Goal: Check status: Check status

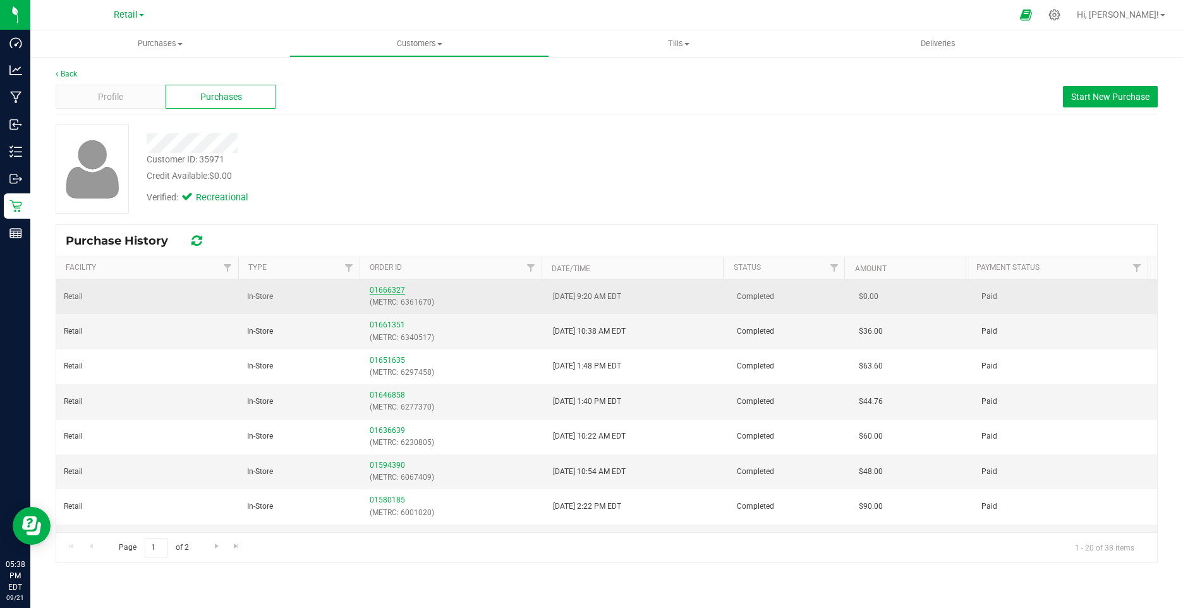
click at [373, 294] on link "01666327" at bounding box center [387, 290] width 35 height 9
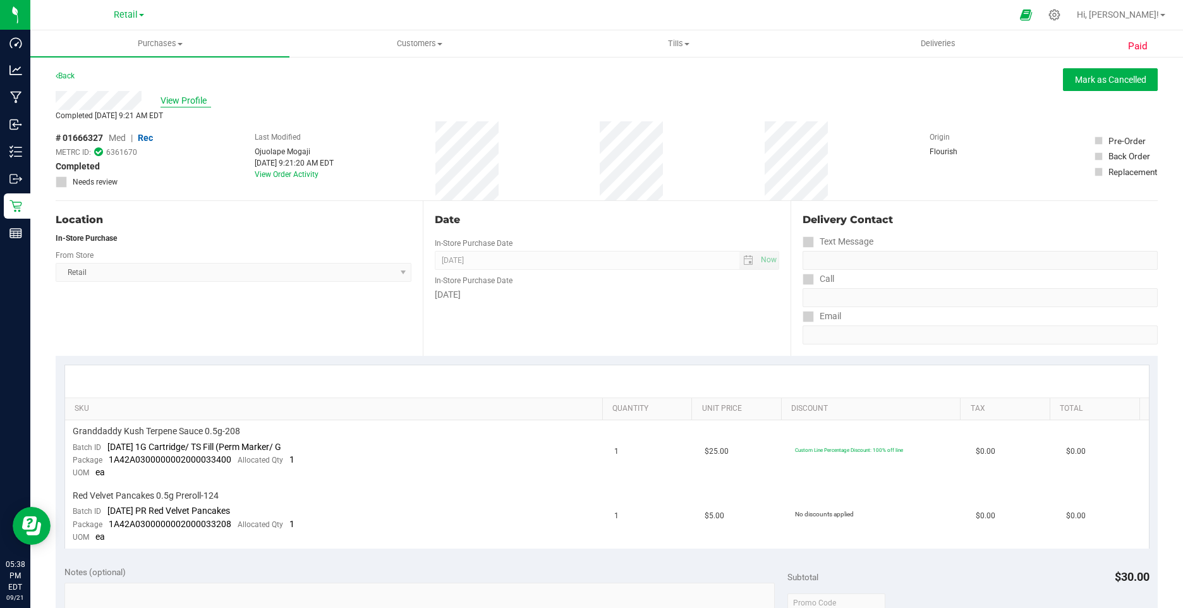
click at [200, 97] on span "View Profile" at bounding box center [186, 100] width 51 height 13
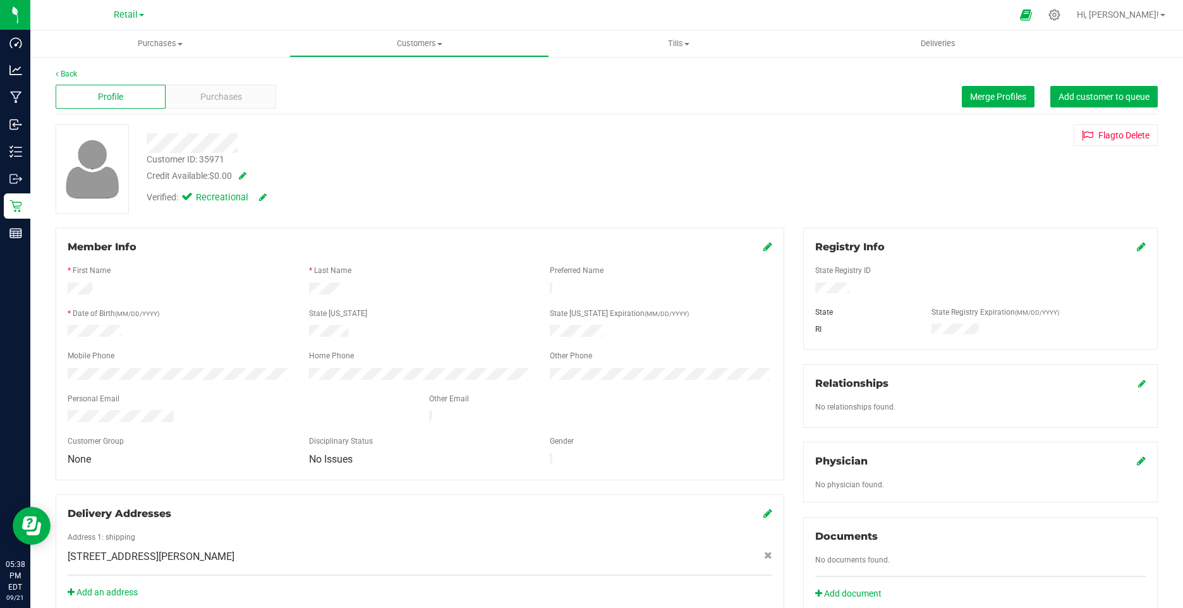
click at [68, 68] on div "Back Profile Purchases Merge Profiles Add customer to queue Customer ID: 35971 …" at bounding box center [606, 485] width 1153 height 858
click at [61, 73] on link "Back" at bounding box center [66, 74] width 21 height 9
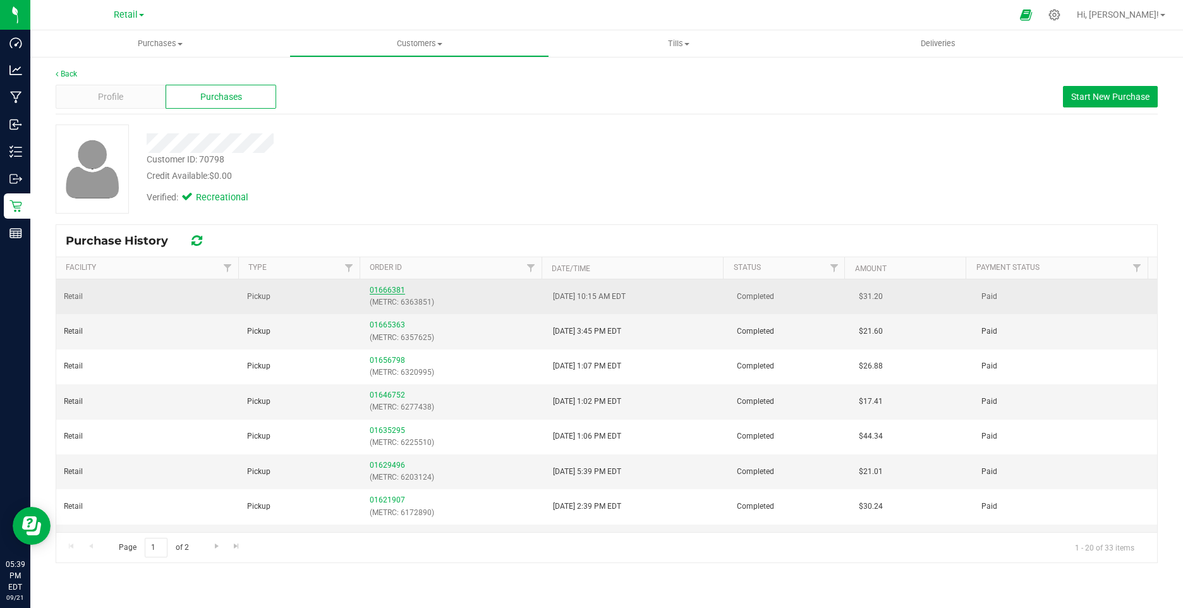
click at [375, 288] on link "01666381" at bounding box center [387, 290] width 35 height 9
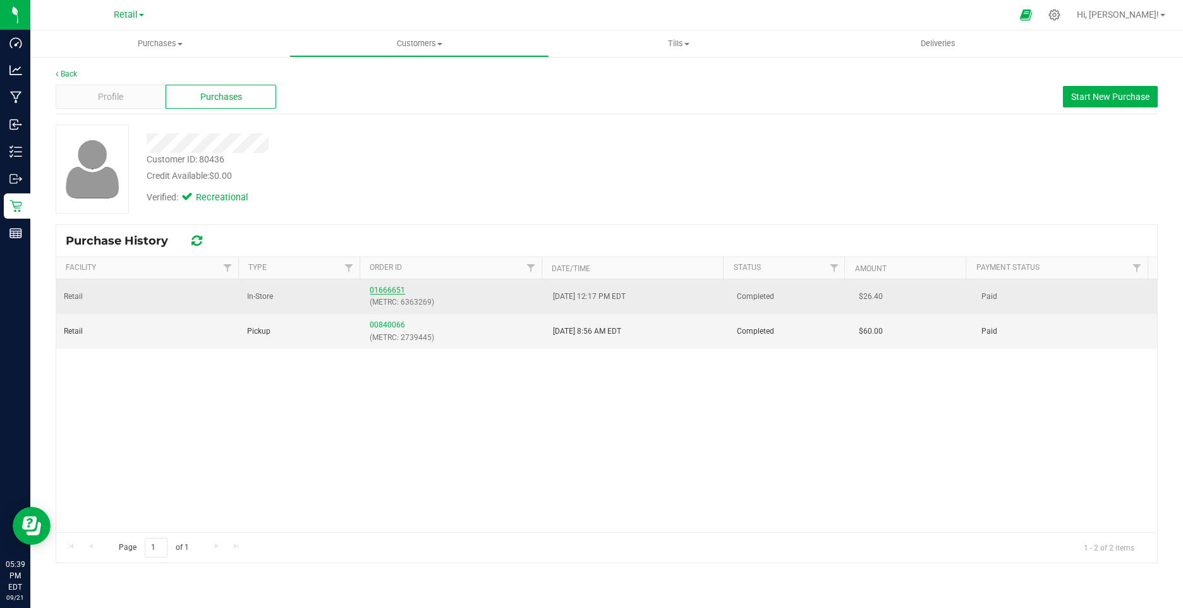
click at [384, 287] on link "01666651" at bounding box center [387, 290] width 35 height 9
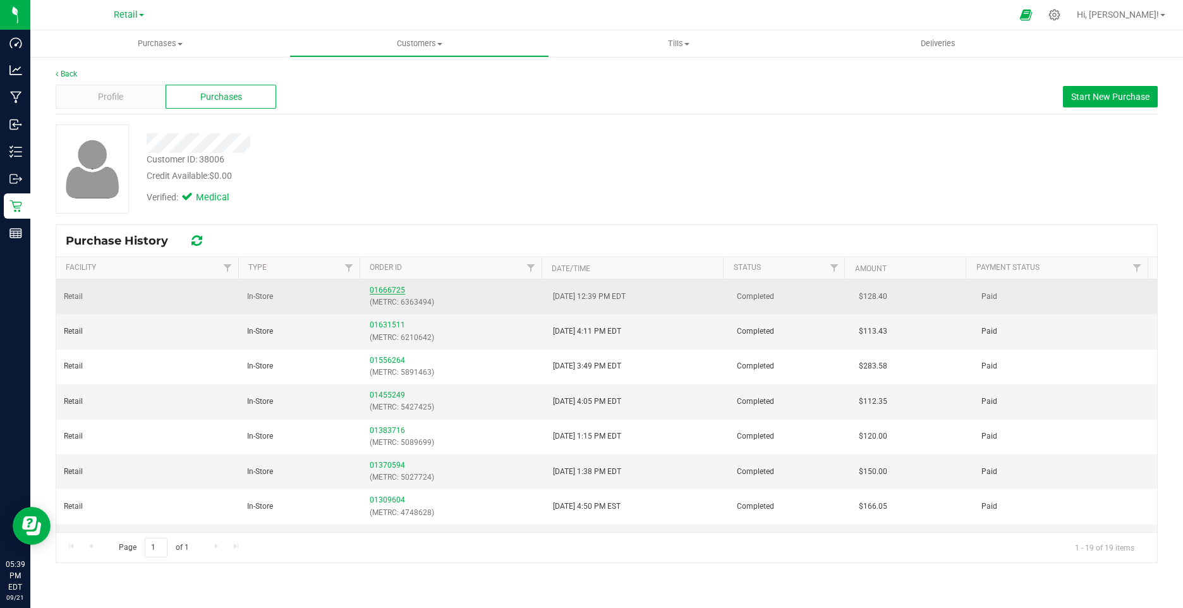
click at [379, 287] on link "01666725" at bounding box center [387, 290] width 35 height 9
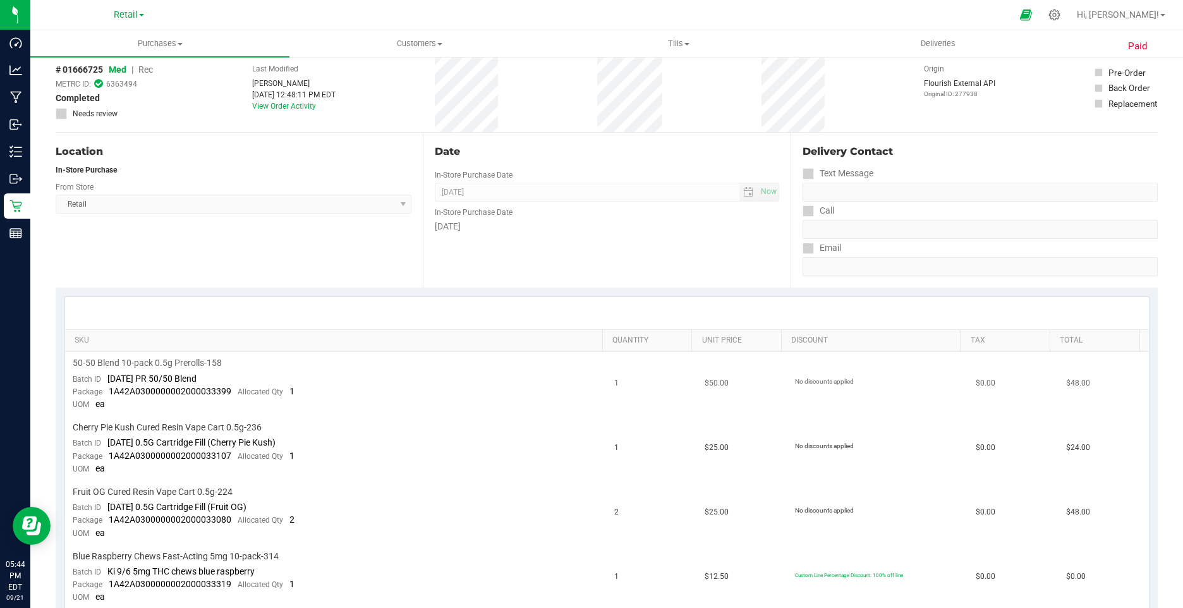
scroll to position [126, 0]
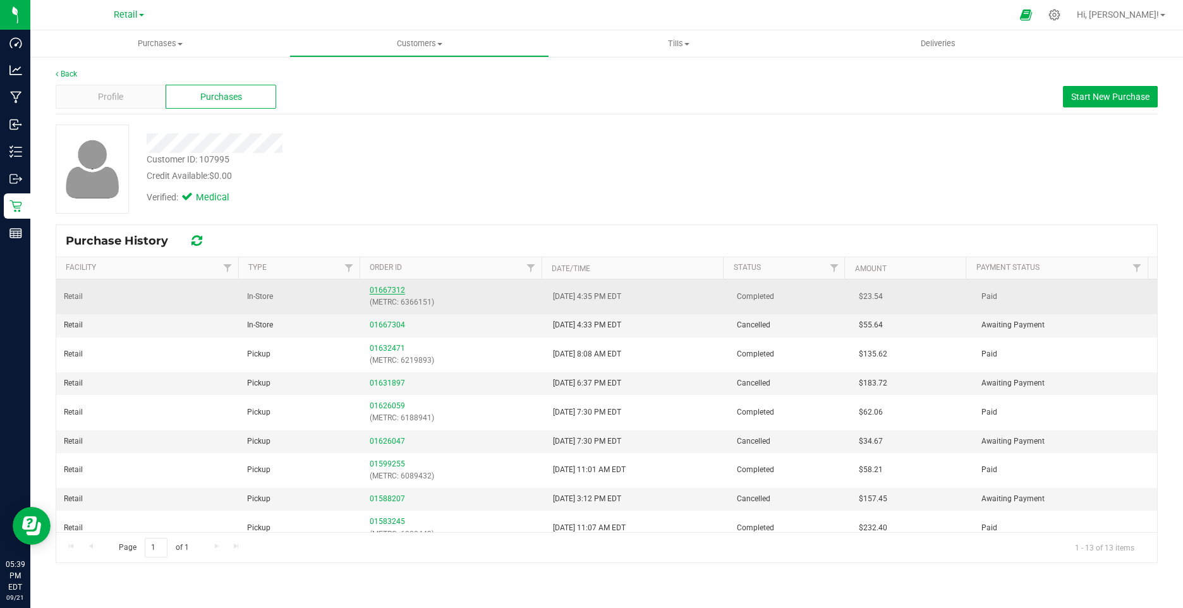
click at [382, 288] on link "01667312" at bounding box center [387, 290] width 35 height 9
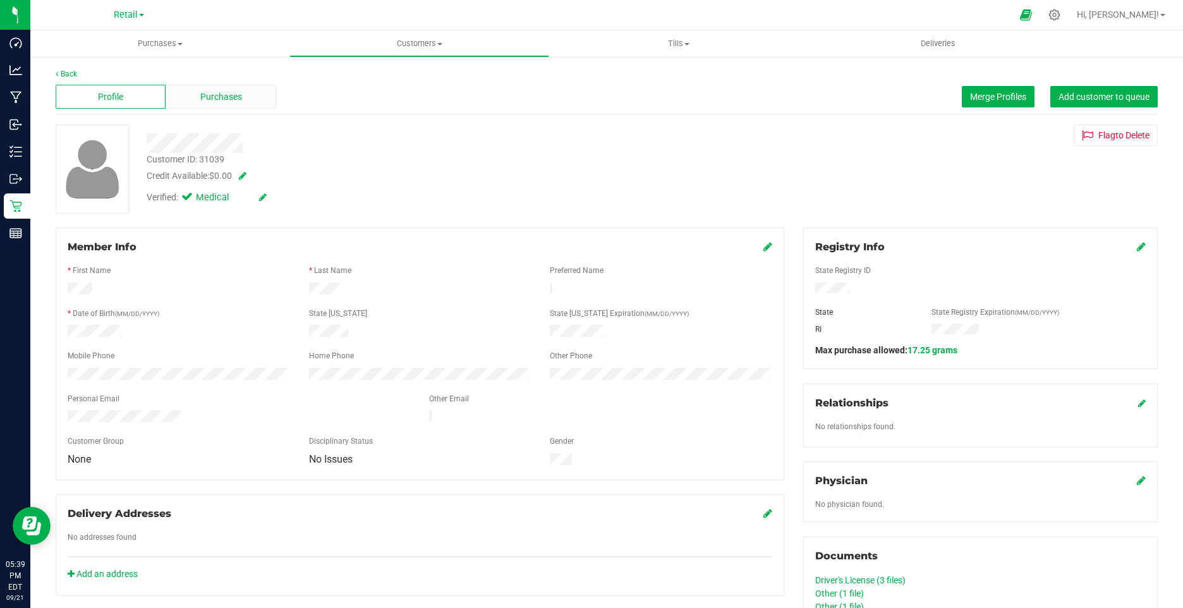
click at [254, 89] on div "Purchases" at bounding box center [221, 97] width 110 height 24
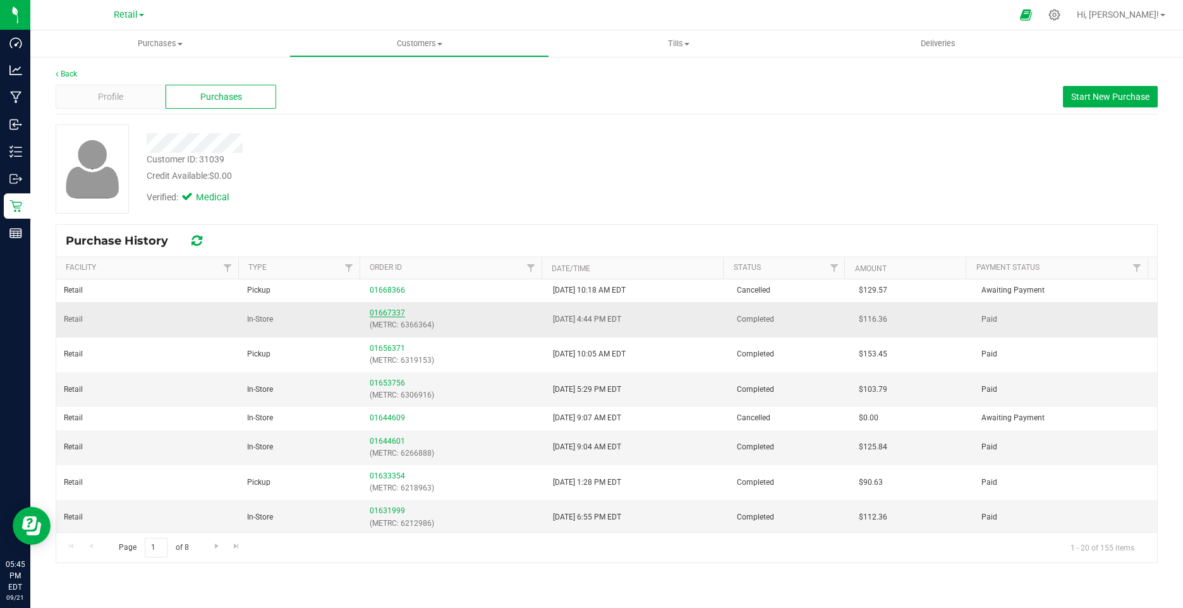
click at [376, 308] on link "01667337" at bounding box center [387, 312] width 35 height 9
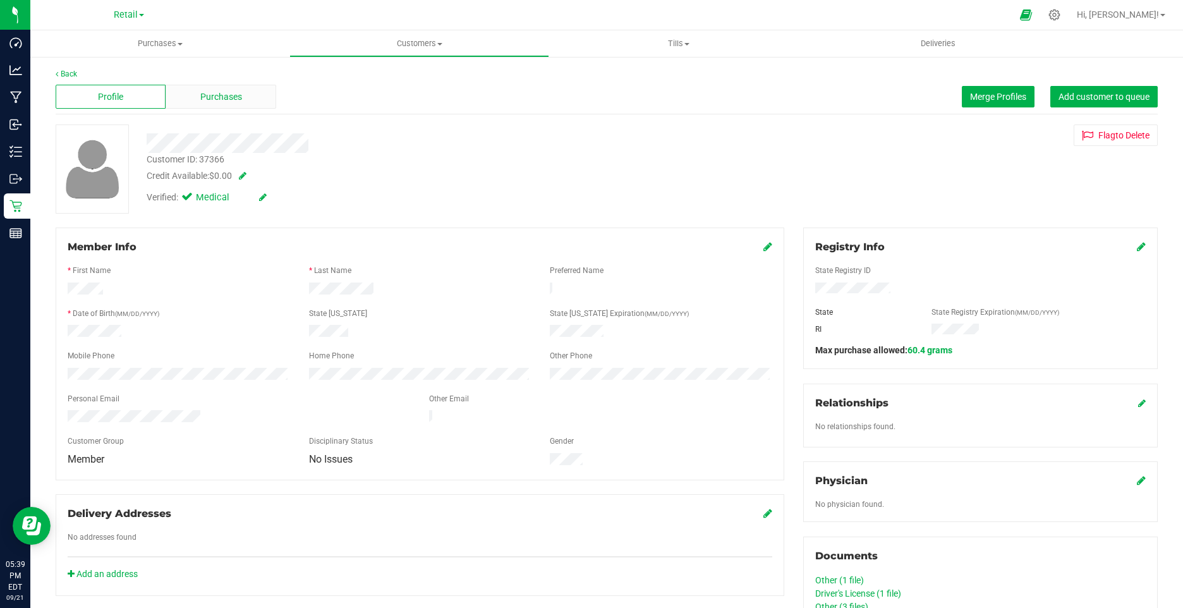
click at [184, 86] on div "Purchases" at bounding box center [221, 97] width 110 height 24
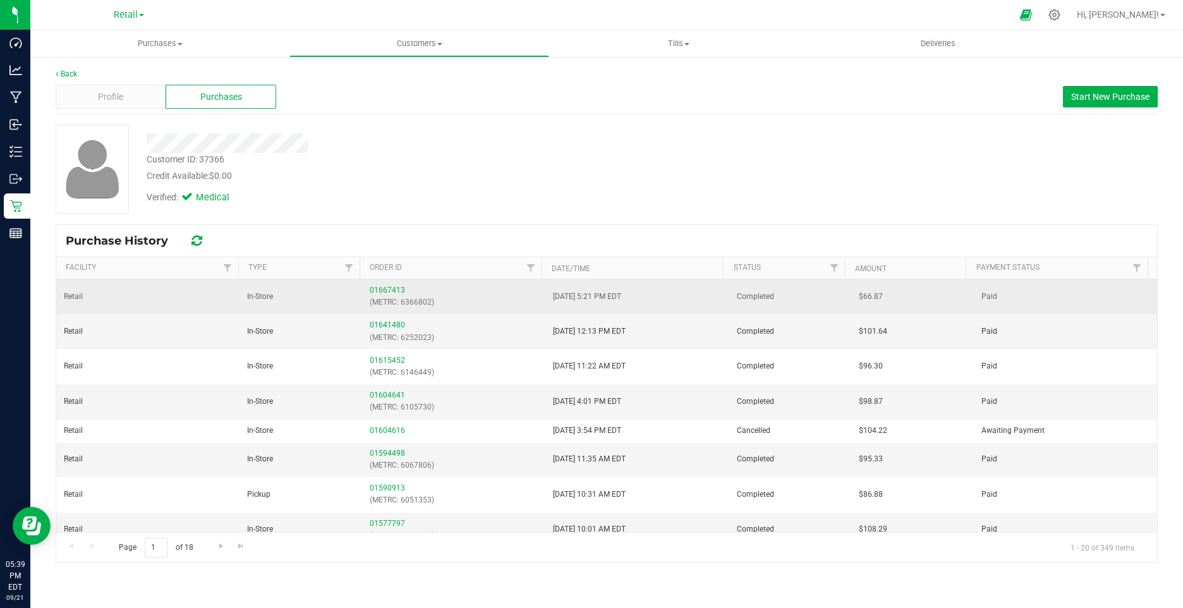
click at [382, 283] on td "01667413 (METRC: 6366802)" at bounding box center [453, 296] width 183 height 35
click at [383, 292] on link "01667413" at bounding box center [387, 290] width 35 height 9
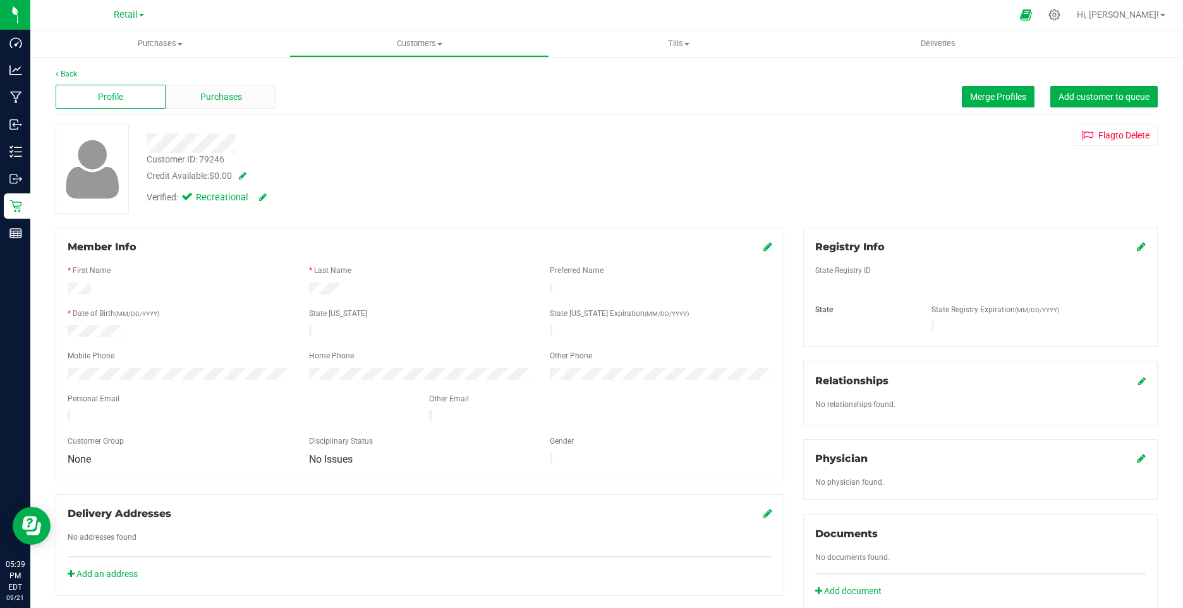
click at [201, 104] on div "Purchases" at bounding box center [221, 97] width 110 height 24
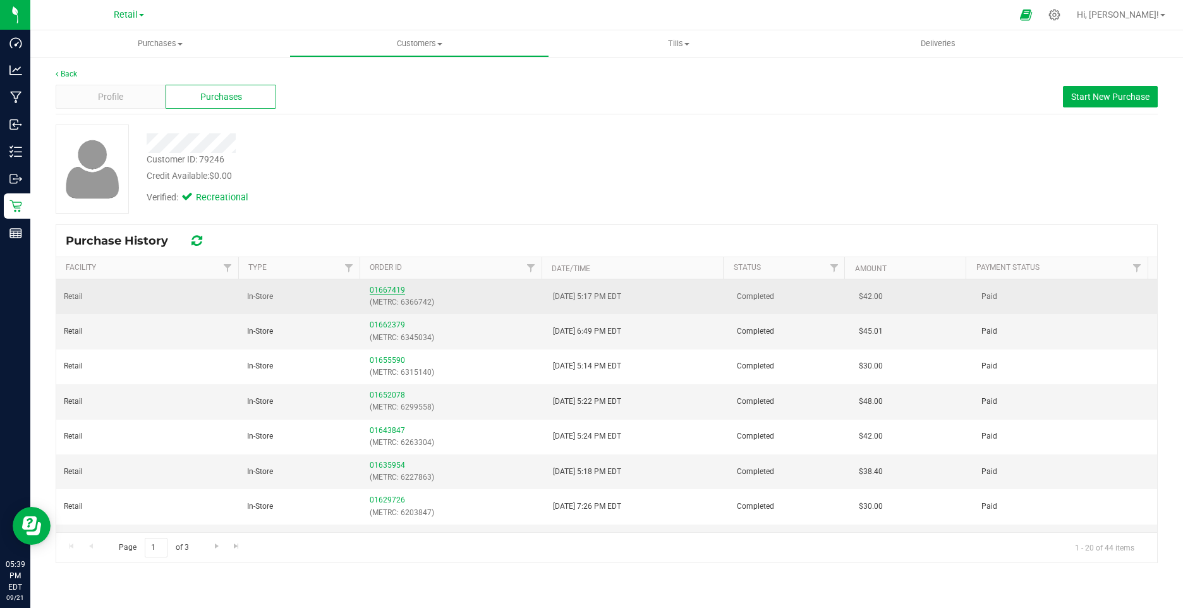
click at [390, 289] on link "01667419" at bounding box center [387, 290] width 35 height 9
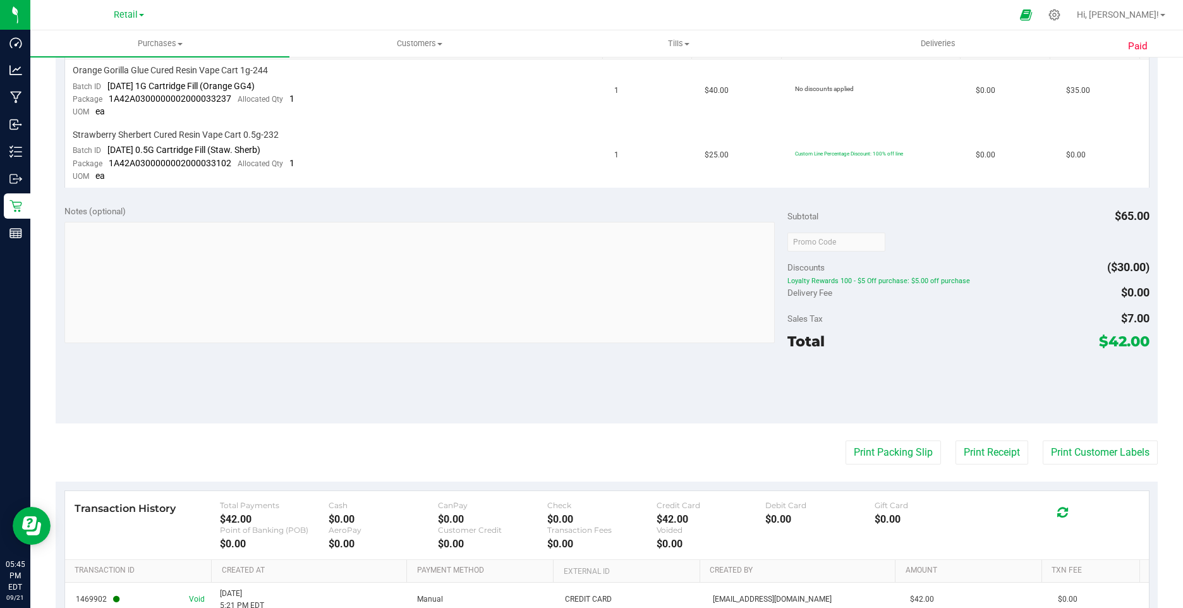
scroll to position [379, 0]
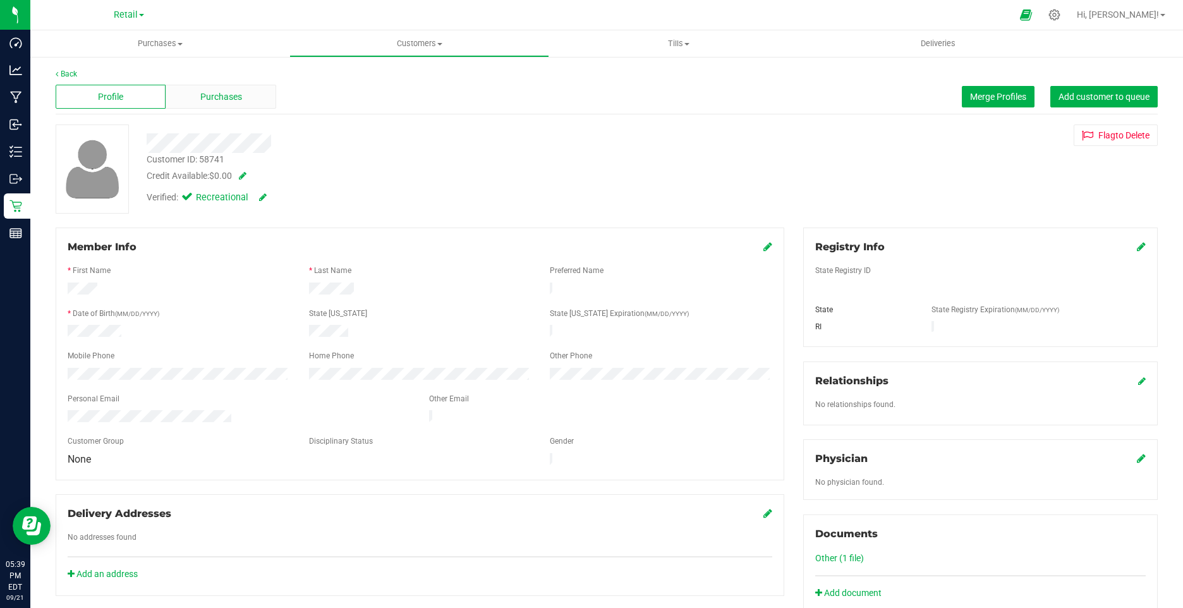
click at [222, 89] on div "Purchases" at bounding box center [221, 97] width 110 height 24
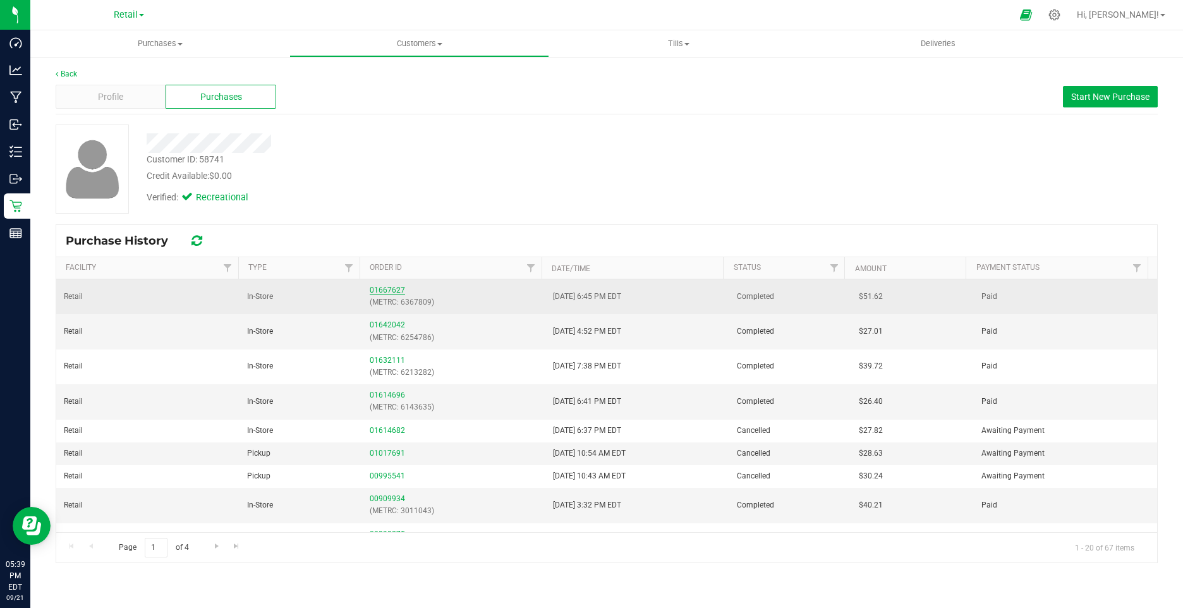
click at [389, 287] on link "01667627" at bounding box center [387, 290] width 35 height 9
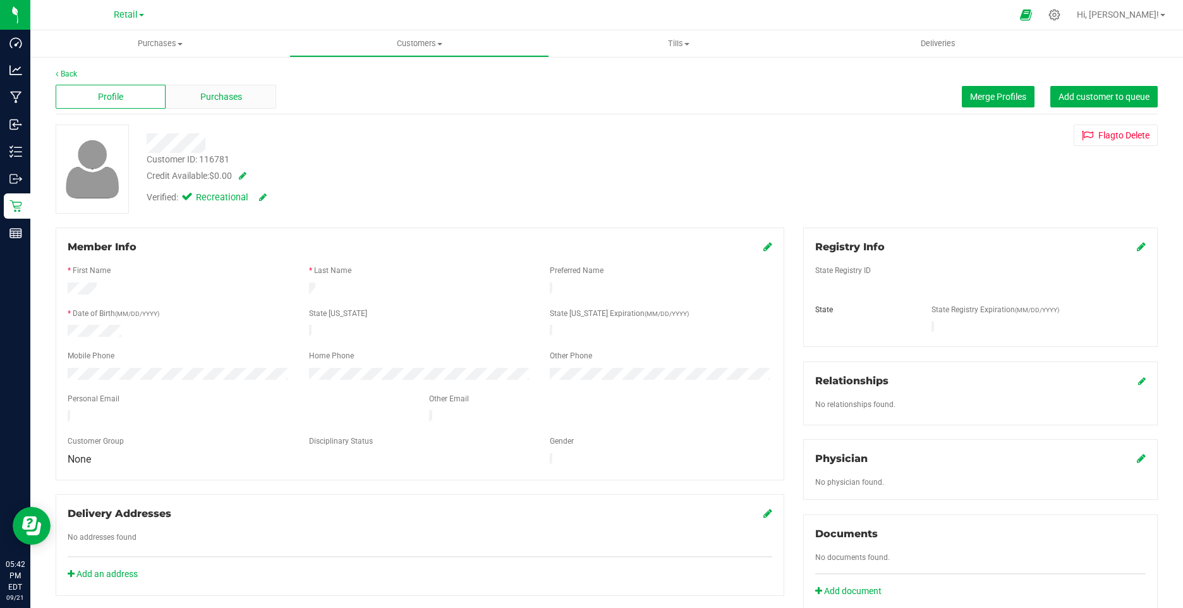
click at [238, 91] on span "Purchases" at bounding box center [221, 96] width 42 height 13
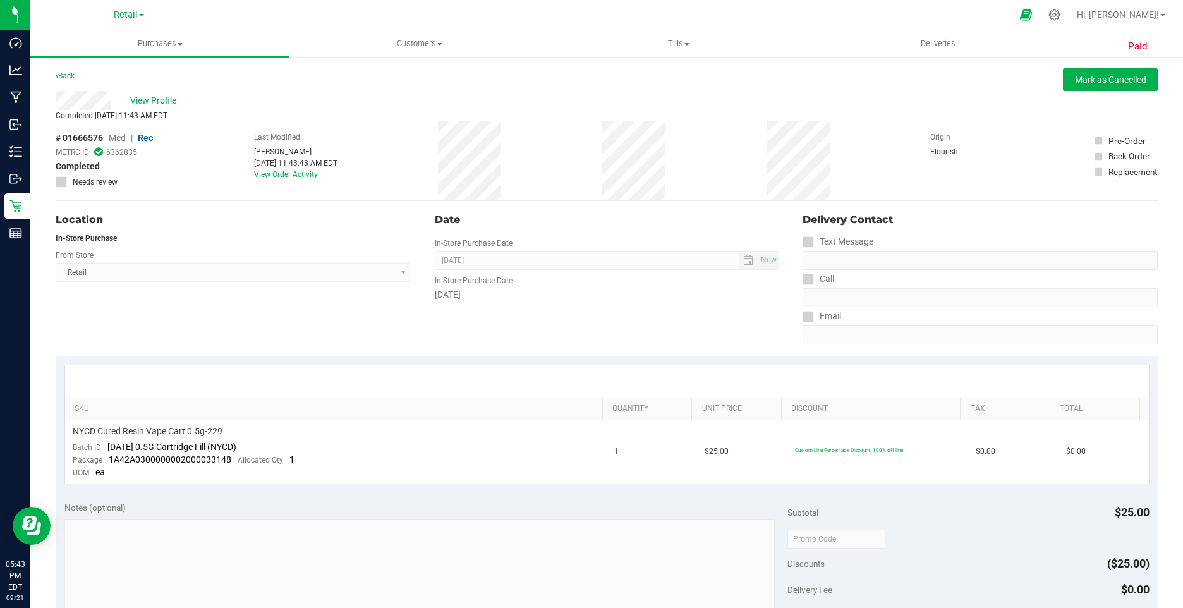
click at [151, 97] on span "View Profile" at bounding box center [155, 100] width 51 height 13
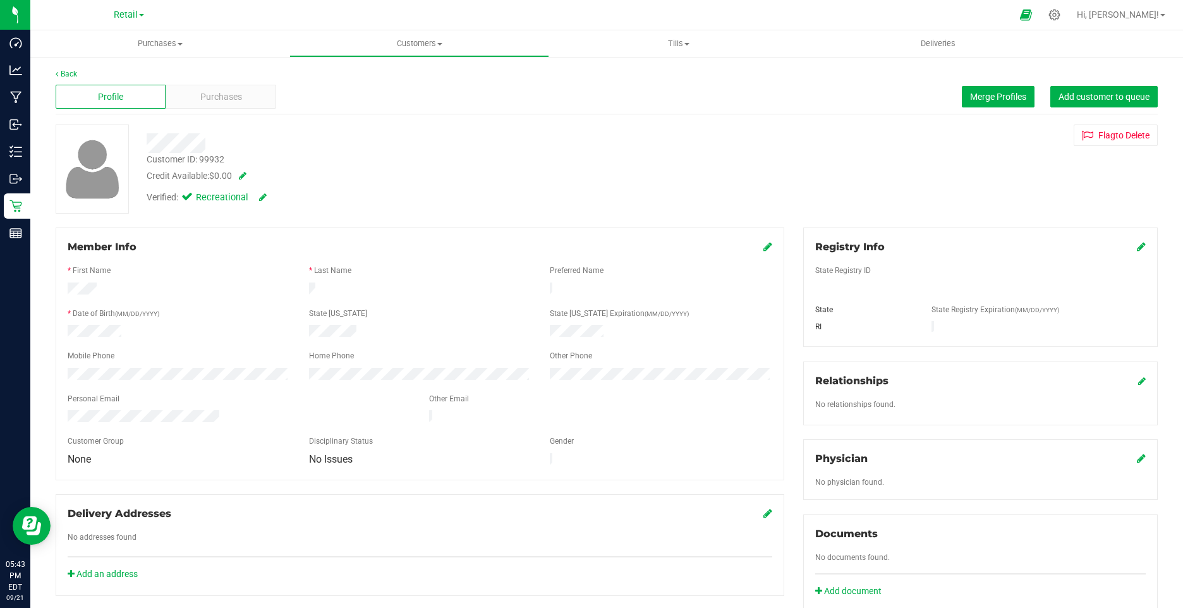
click at [763, 246] on icon at bounding box center [767, 246] width 9 height 10
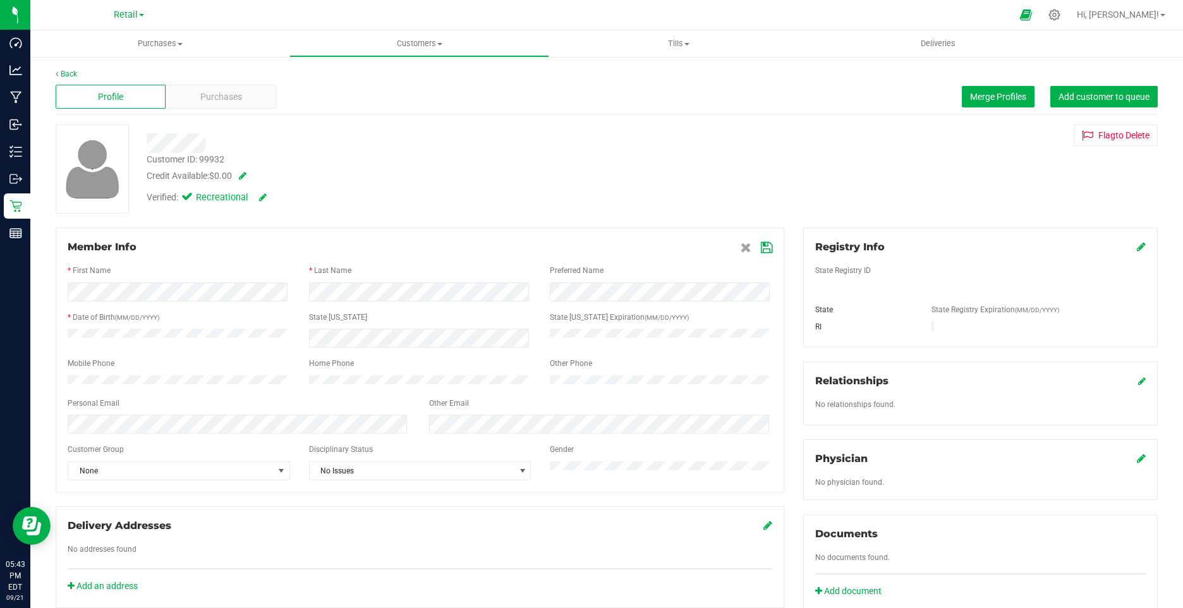
click at [758, 238] on div "Member Info * First Name * Last Name Preferred Name * Date of Birth (MM/DD/YYYY…" at bounding box center [420, 360] width 729 height 265
click at [763, 239] on div "Member Info * First Name * Last Name Preferred Name * Date of Birth (MM/DD/YYYY…" at bounding box center [420, 360] width 729 height 265
click at [764, 248] on icon at bounding box center [766, 248] width 11 height 10
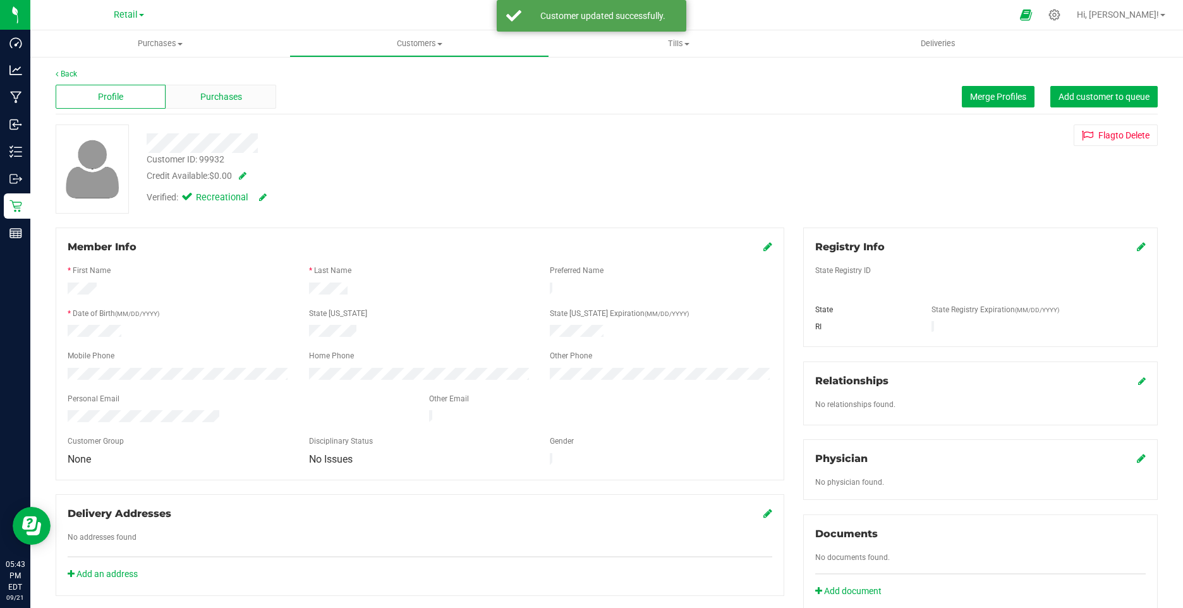
click at [212, 105] on div "Purchases" at bounding box center [221, 97] width 110 height 24
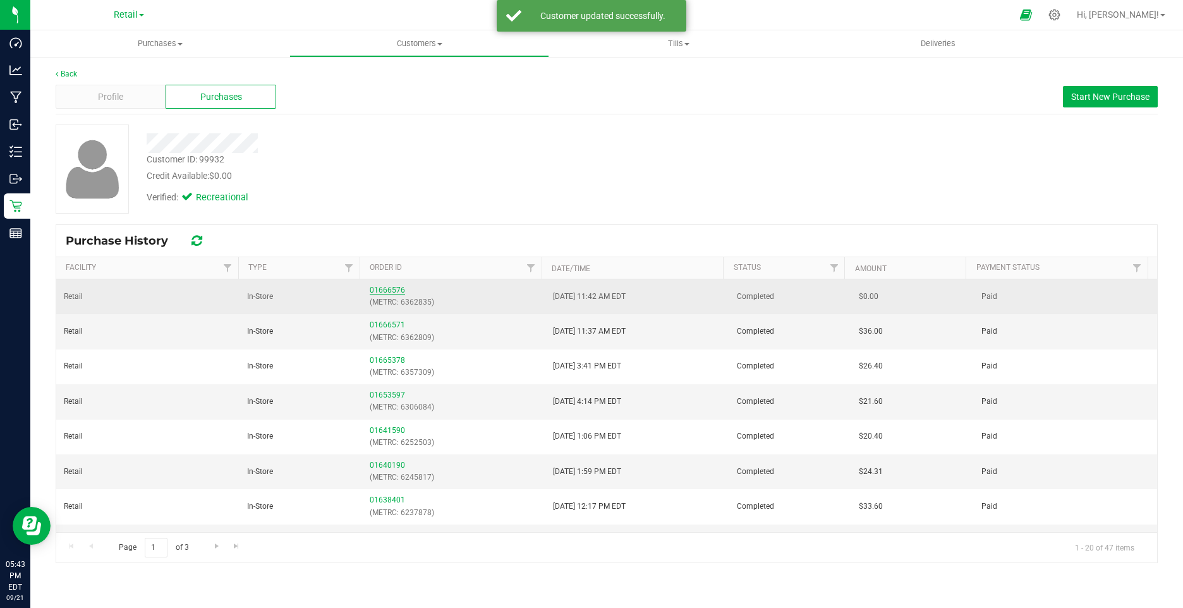
click at [384, 287] on link "01666576" at bounding box center [387, 290] width 35 height 9
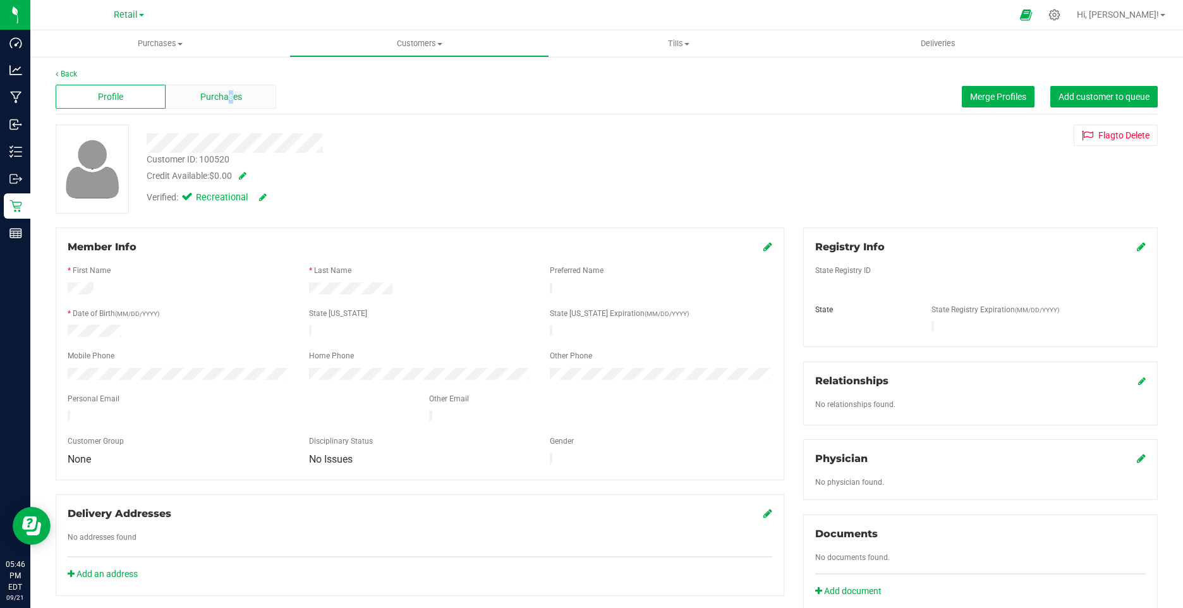
click at [228, 103] on span "Purchases" at bounding box center [221, 96] width 42 height 13
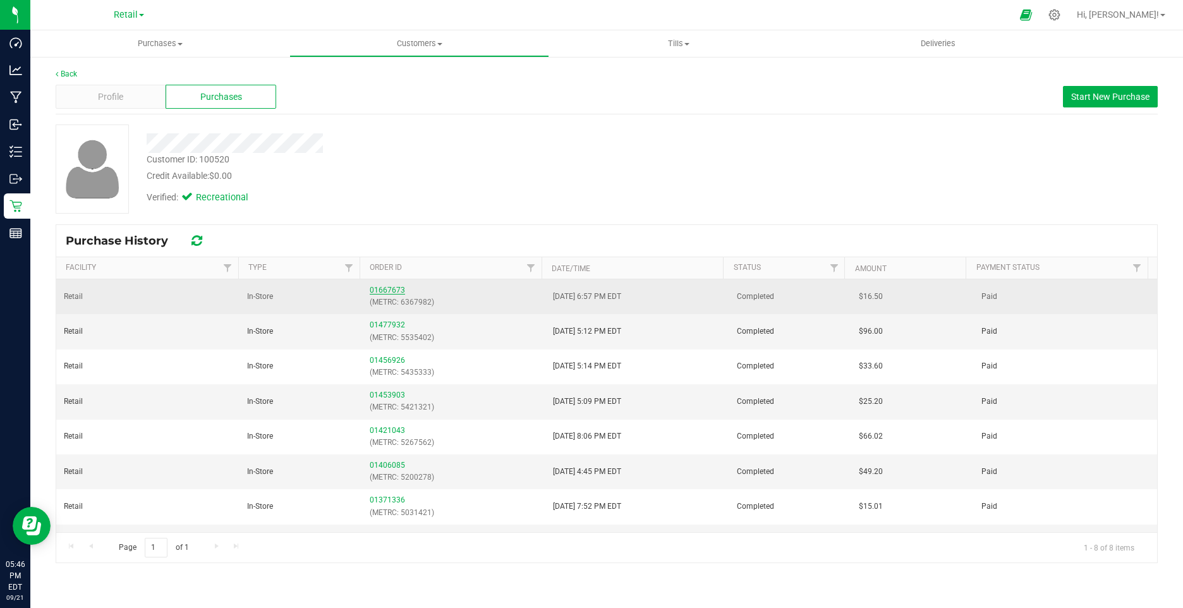
click at [390, 293] on link "01667673" at bounding box center [387, 290] width 35 height 9
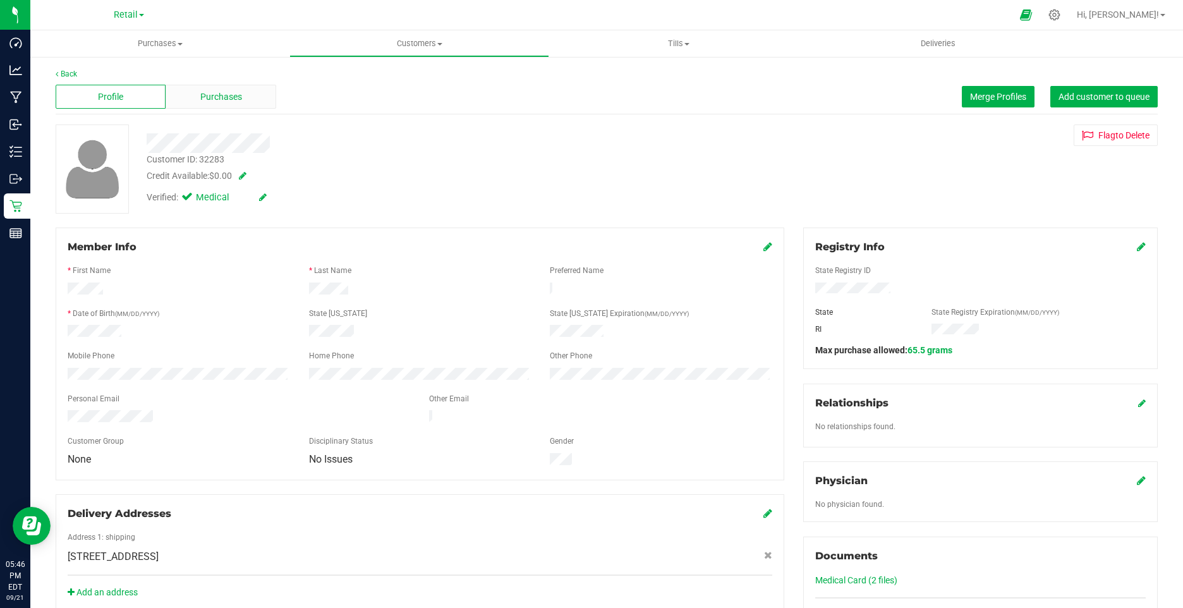
click at [226, 97] on span "Purchases" at bounding box center [221, 96] width 42 height 13
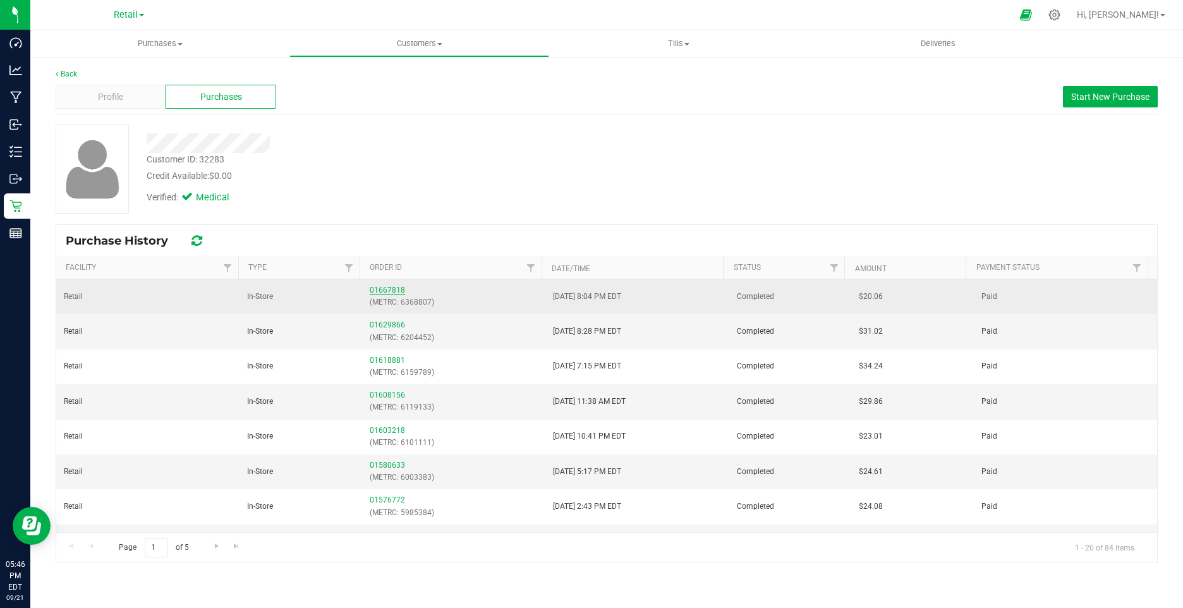
click at [379, 288] on link "01667818" at bounding box center [387, 290] width 35 height 9
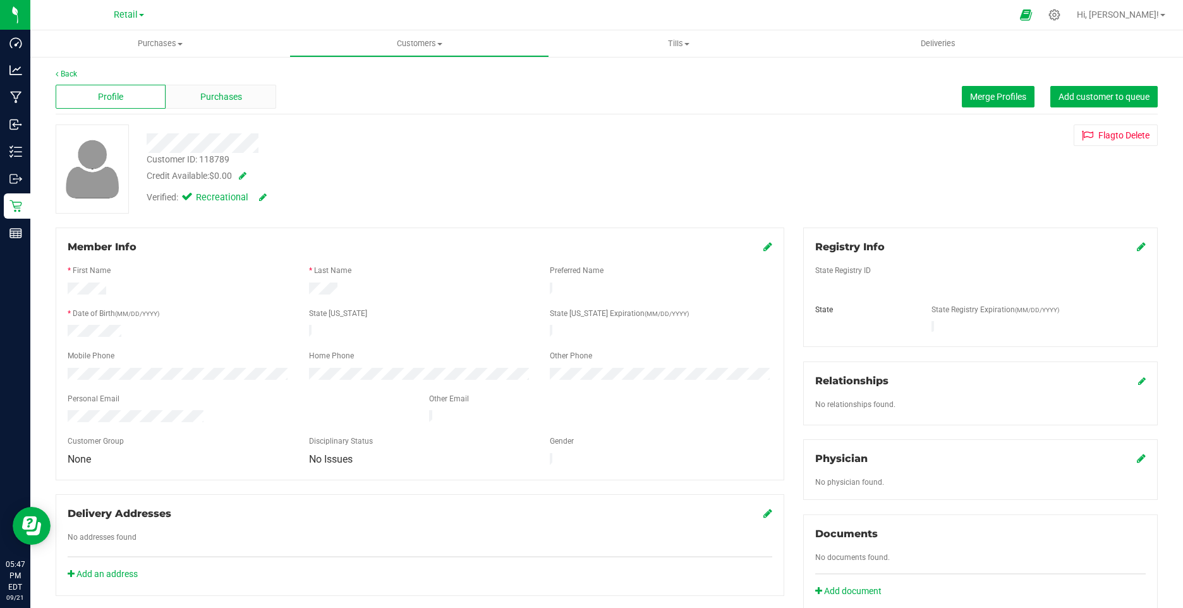
click at [227, 102] on span "Purchases" at bounding box center [221, 96] width 42 height 13
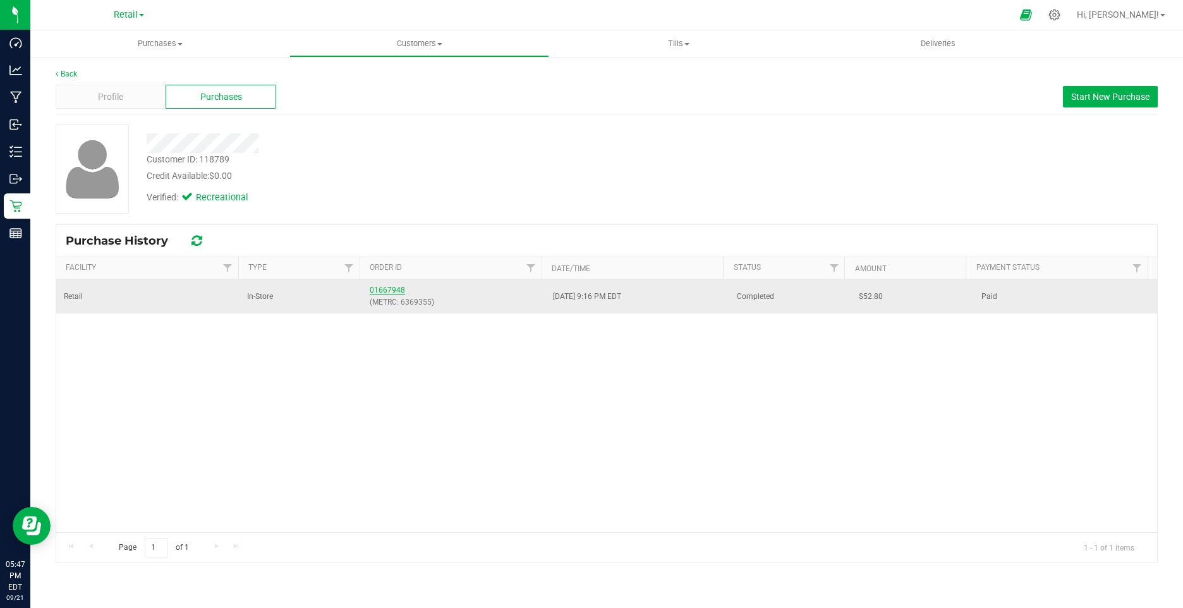
click at [379, 291] on link "01667948" at bounding box center [387, 290] width 35 height 9
